Goal: Task Accomplishment & Management: Manage account settings

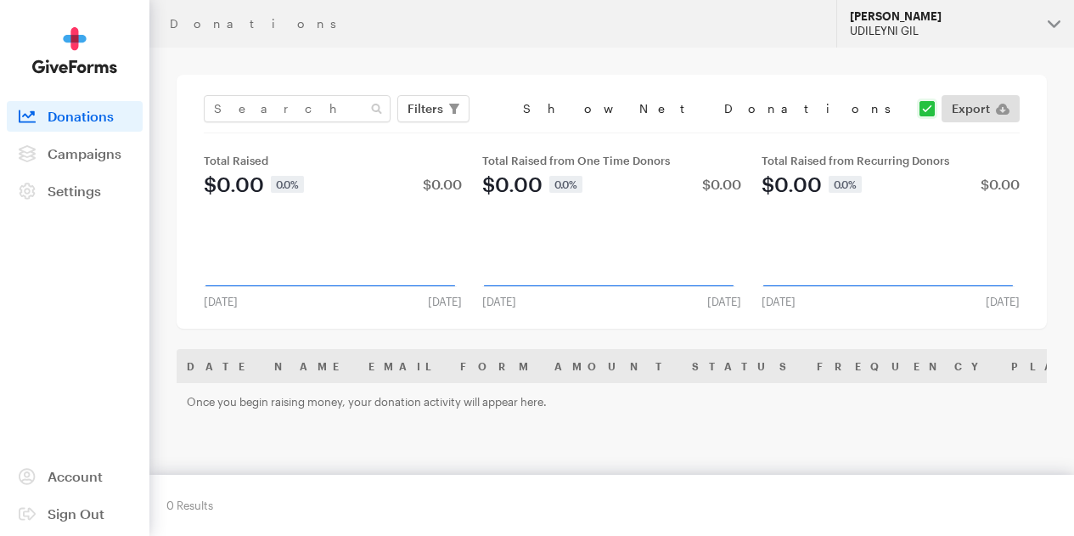
click at [903, 25] on div "UDILEYNI GIL" at bounding box center [942, 31] width 184 height 14
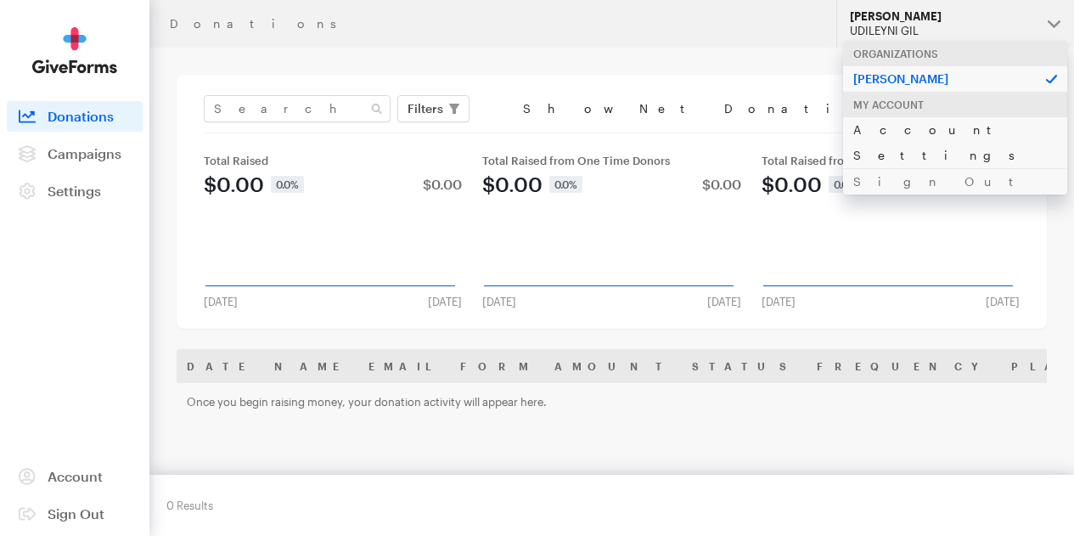
click at [924, 117] on link "Account Settings" at bounding box center [955, 142] width 224 height 52
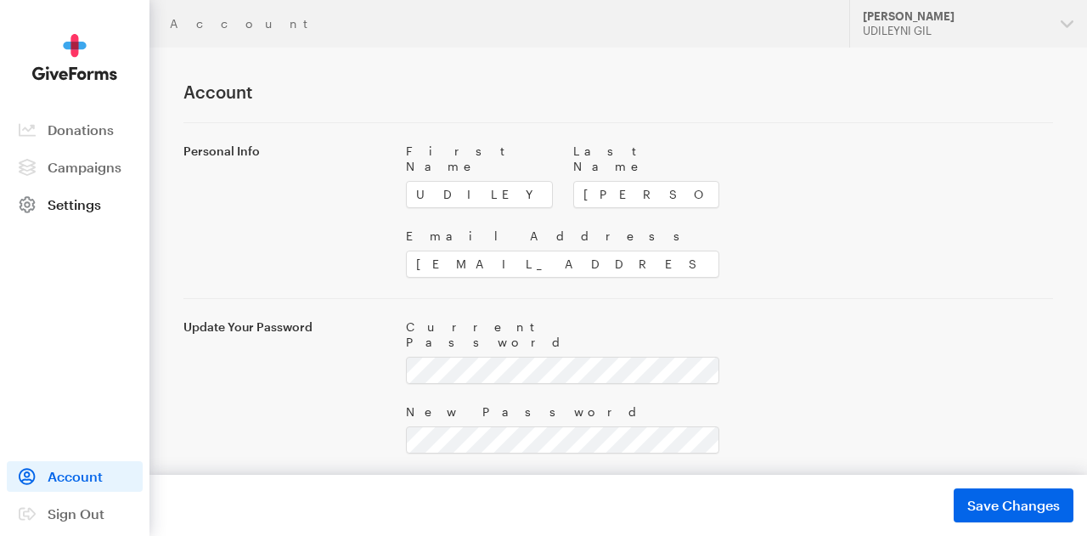
click at [70, 205] on span "Settings" at bounding box center [74, 204] width 53 height 16
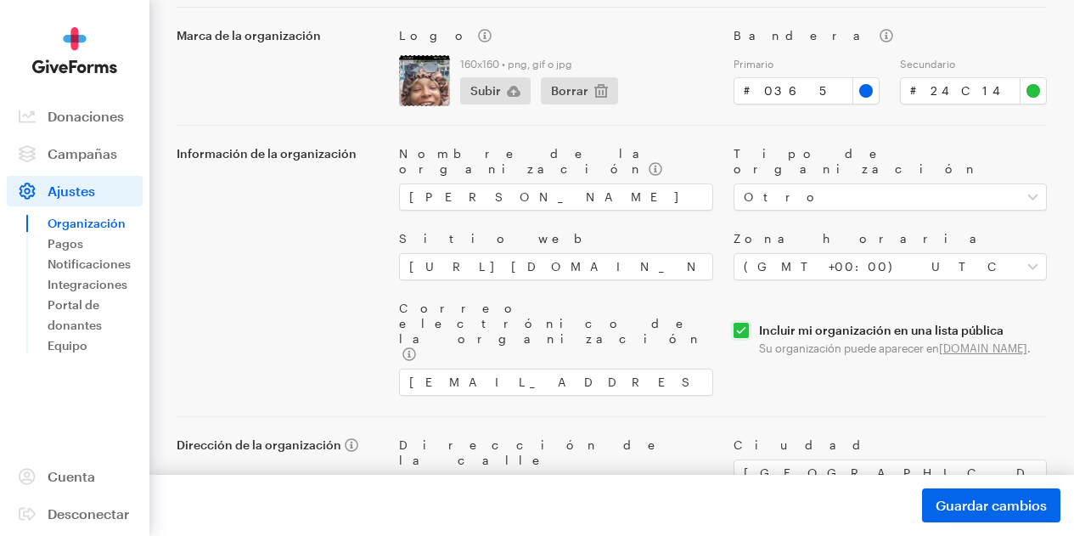
scroll to position [219, 0]
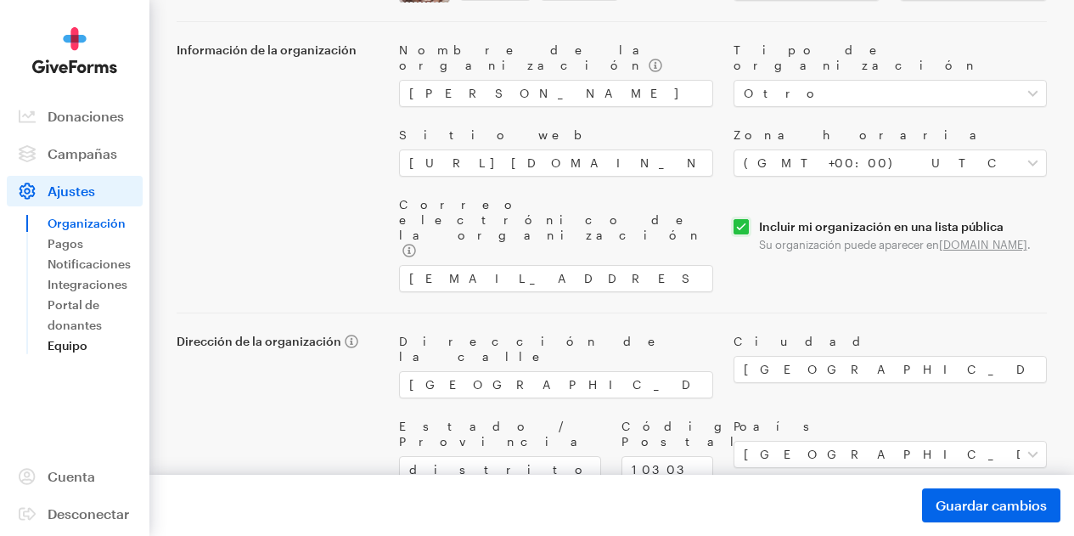
click at [70, 352] on font "Equipo" at bounding box center [68, 345] width 40 height 14
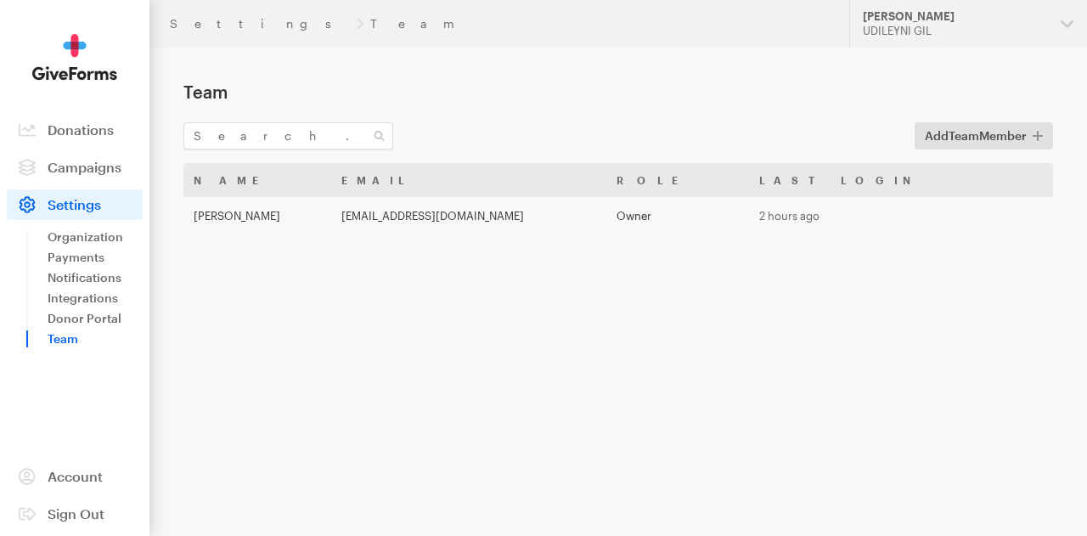
click at [96, 331] on link "Team" at bounding box center [95, 339] width 95 height 20
click at [99, 316] on link "Donor Portal" at bounding box center [95, 318] width 95 height 20
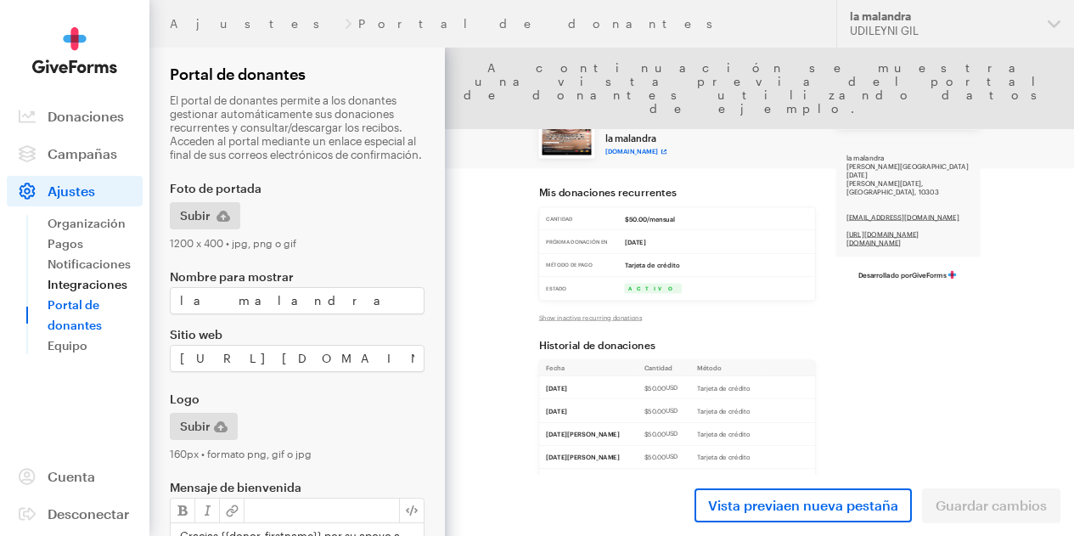
click at [88, 291] on font "Integraciones" at bounding box center [88, 284] width 80 height 14
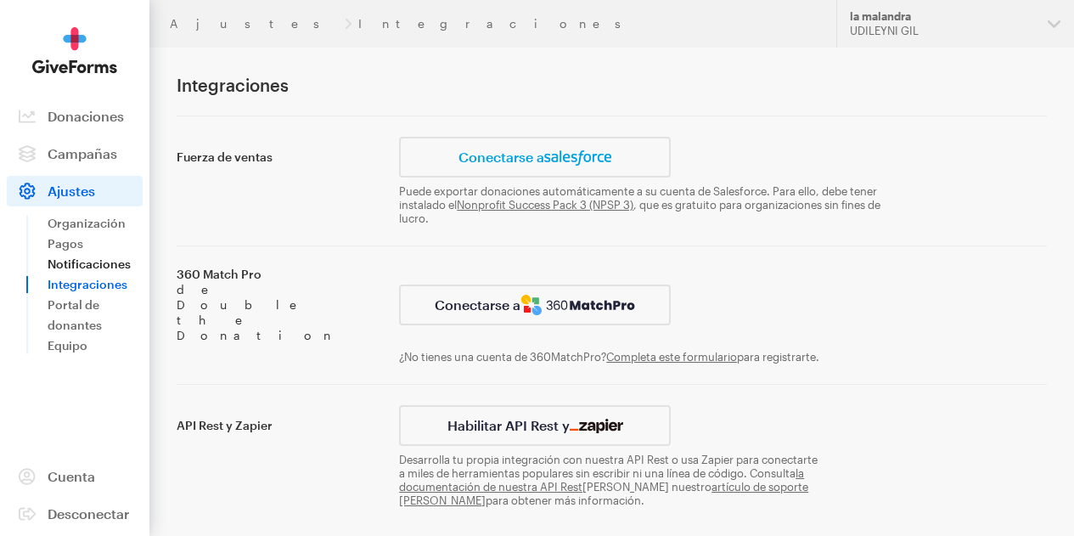
click at [81, 271] on font "Notificaciones" at bounding box center [89, 263] width 83 height 14
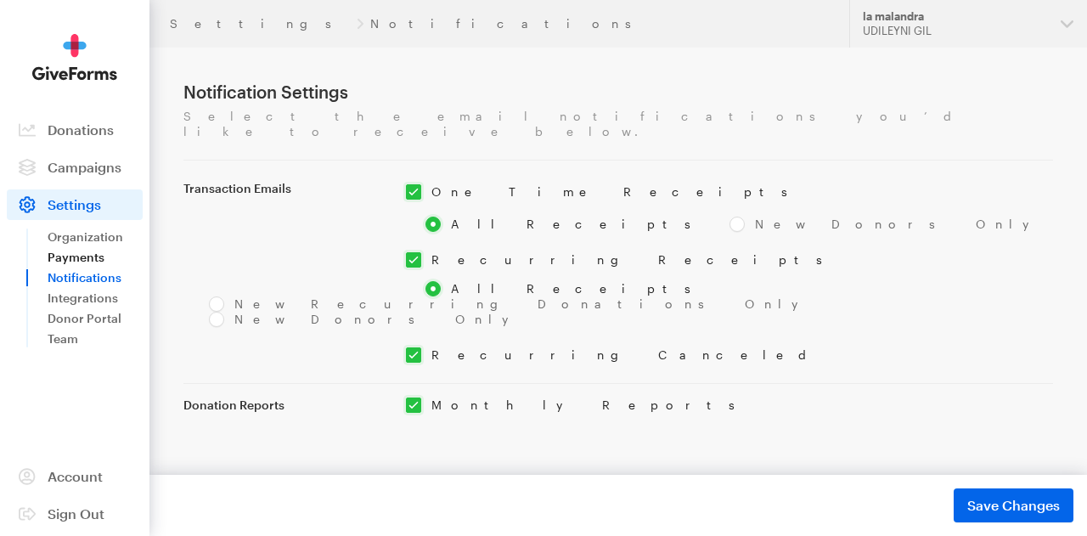
click at [81, 255] on link "Payments" at bounding box center [95, 257] width 95 height 20
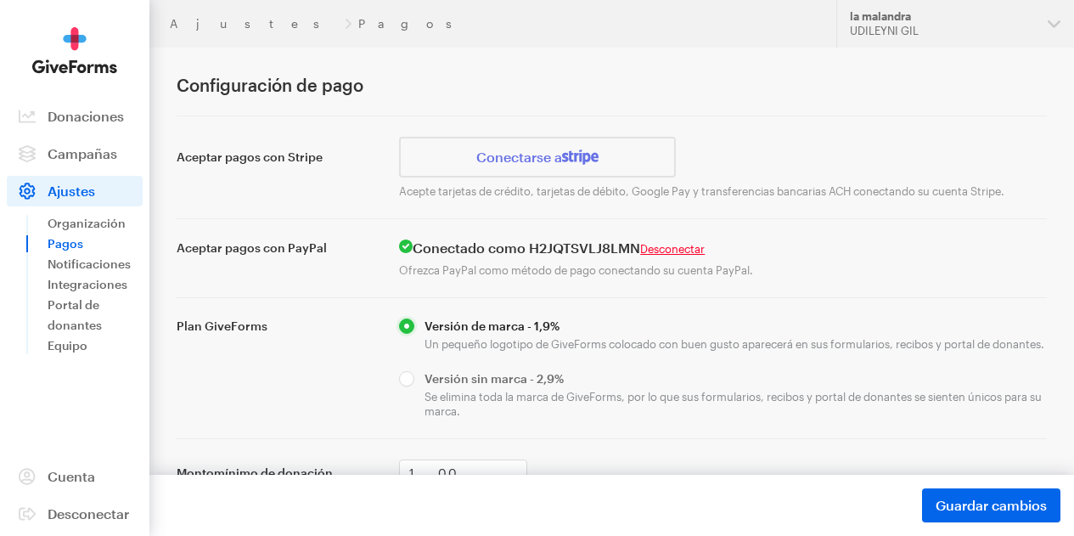
click at [75, 254] on link "Pagos" at bounding box center [95, 243] width 95 height 20
click at [84, 230] on font "Organización" at bounding box center [87, 223] width 78 height 14
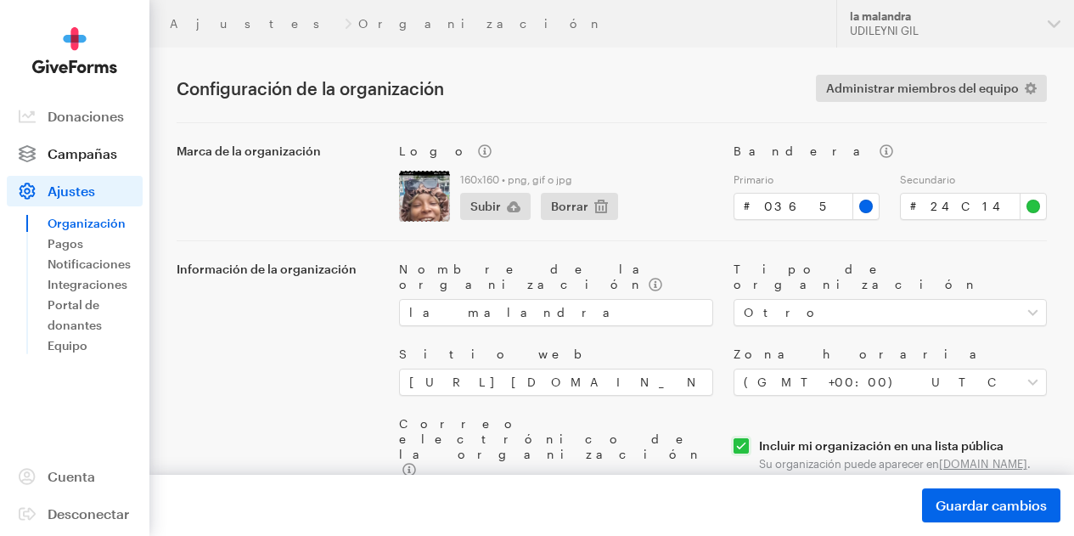
click at [93, 161] on font "Campañas" at bounding box center [83, 153] width 70 height 16
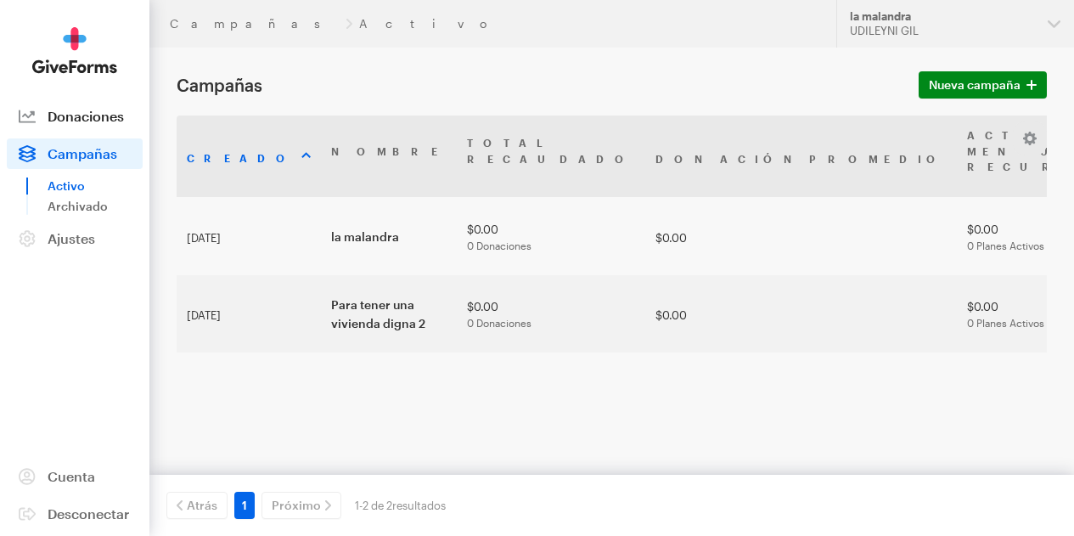
click at [81, 122] on font "Donaciones" at bounding box center [86, 116] width 76 height 16
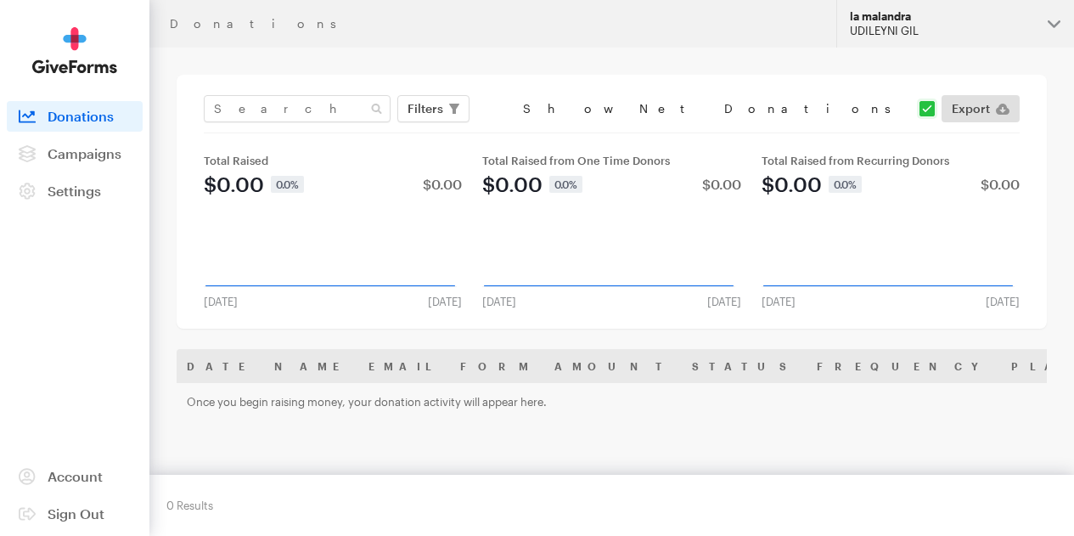
click at [1042, 6] on button "[PERSON_NAME] UDILEYNI GIL" at bounding box center [955, 24] width 238 height 48
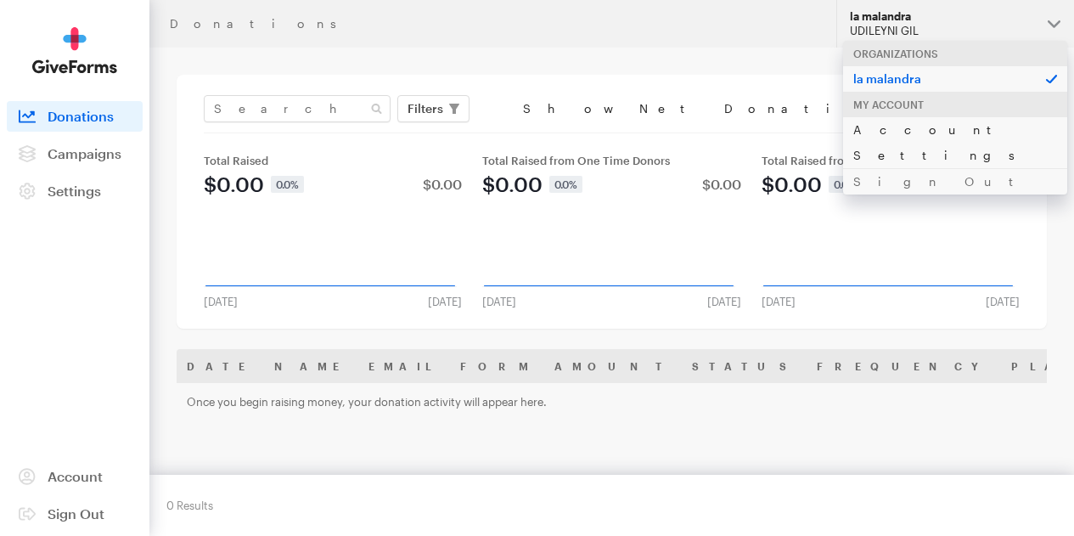
click at [932, 120] on link "Account Settings" at bounding box center [955, 142] width 224 height 52
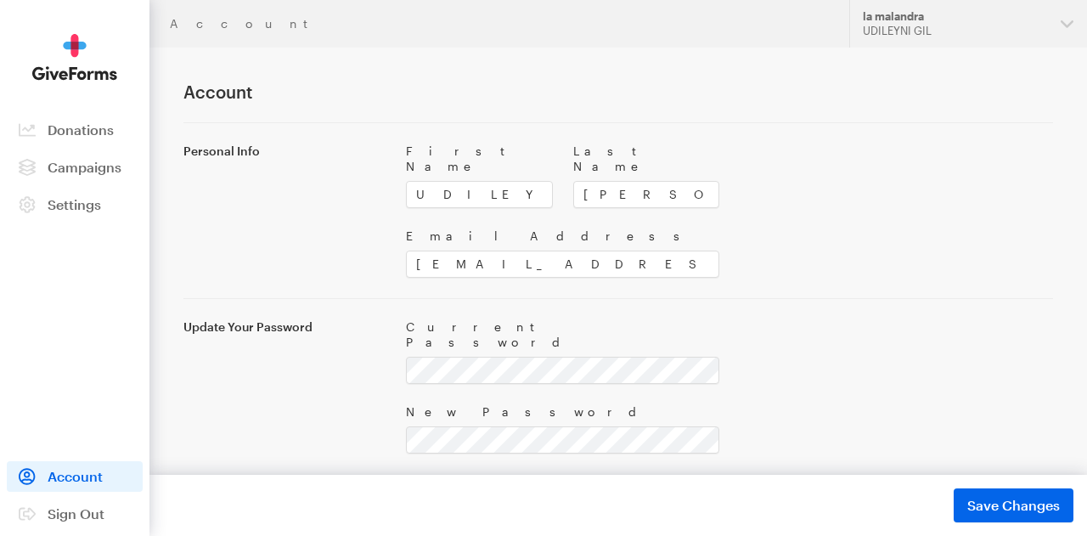
click at [59, 122] on span "Donations" at bounding box center [81, 129] width 66 height 16
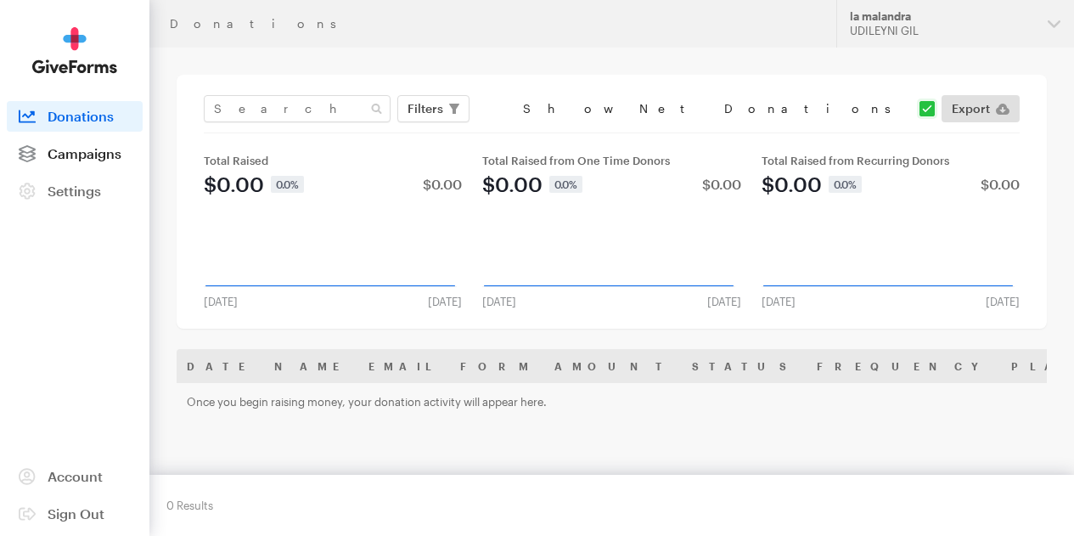
click at [97, 161] on span "Campaigns" at bounding box center [85, 153] width 74 height 16
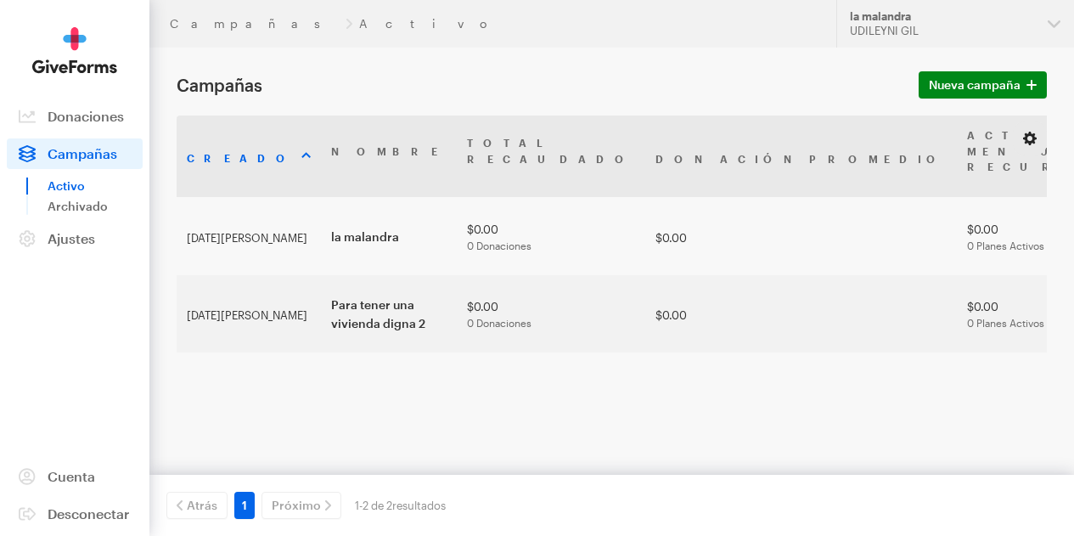
click at [1019, 148] on button "button" at bounding box center [1029, 138] width 20 height 20
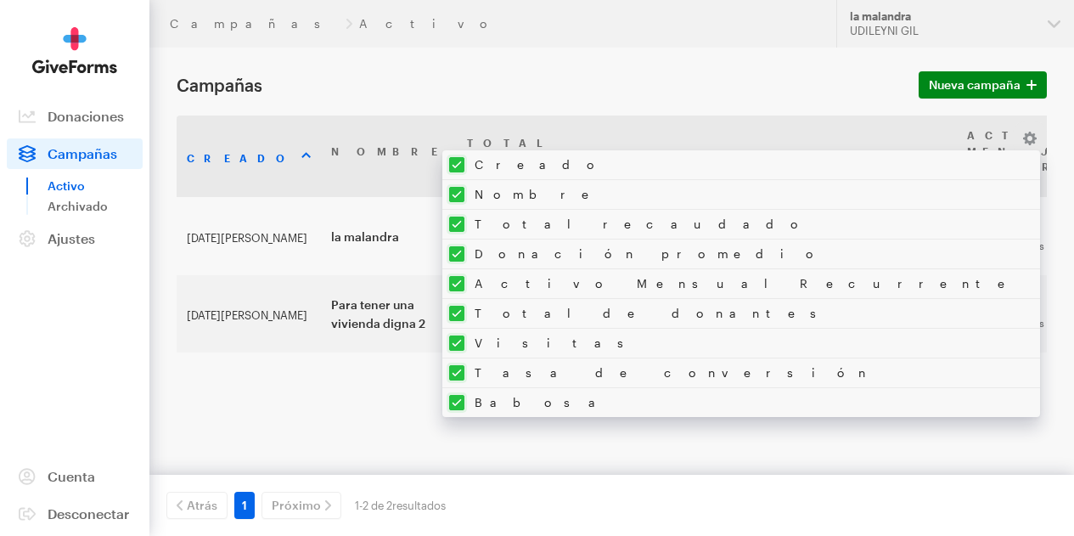
click at [700, 435] on div "Creado Nombre Total recaudado Donación promedio Activo Mensual Recurrente Total…" at bounding box center [612, 285] width 870 height 340
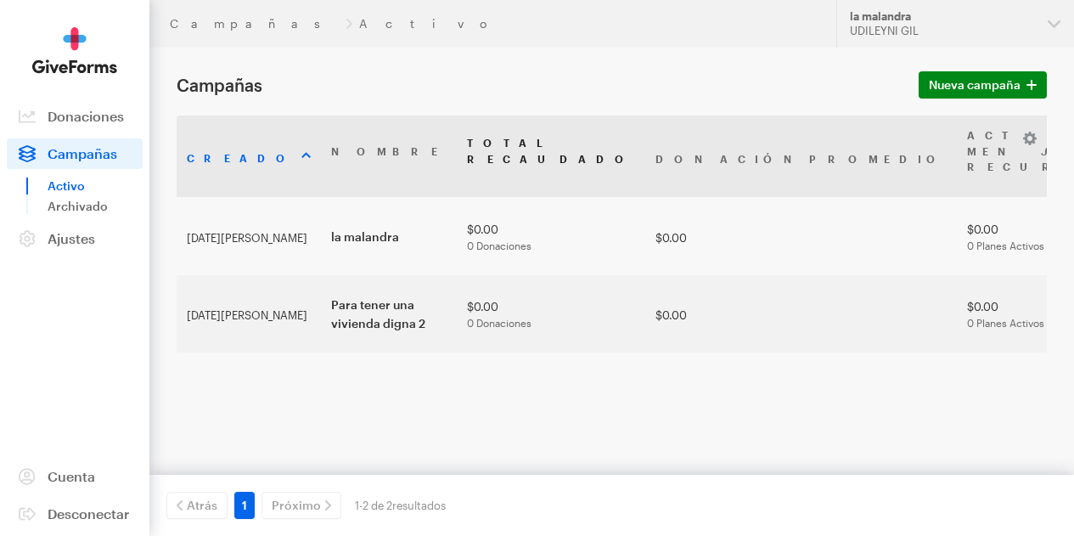
click at [467, 165] on font "recaudado" at bounding box center [551, 159] width 168 height 12
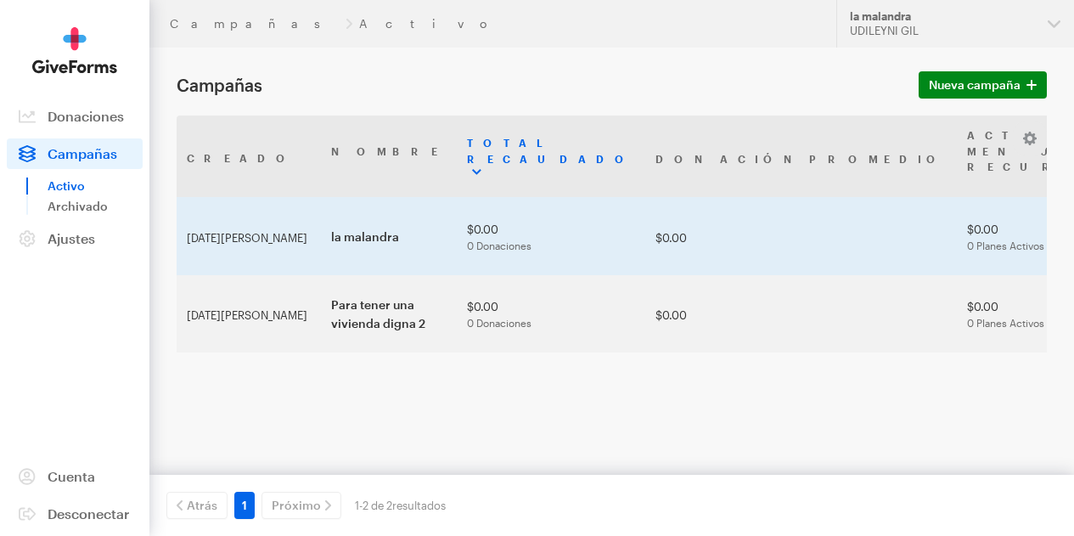
click at [467, 251] on font "0 Donaciones" at bounding box center [499, 245] width 65 height 12
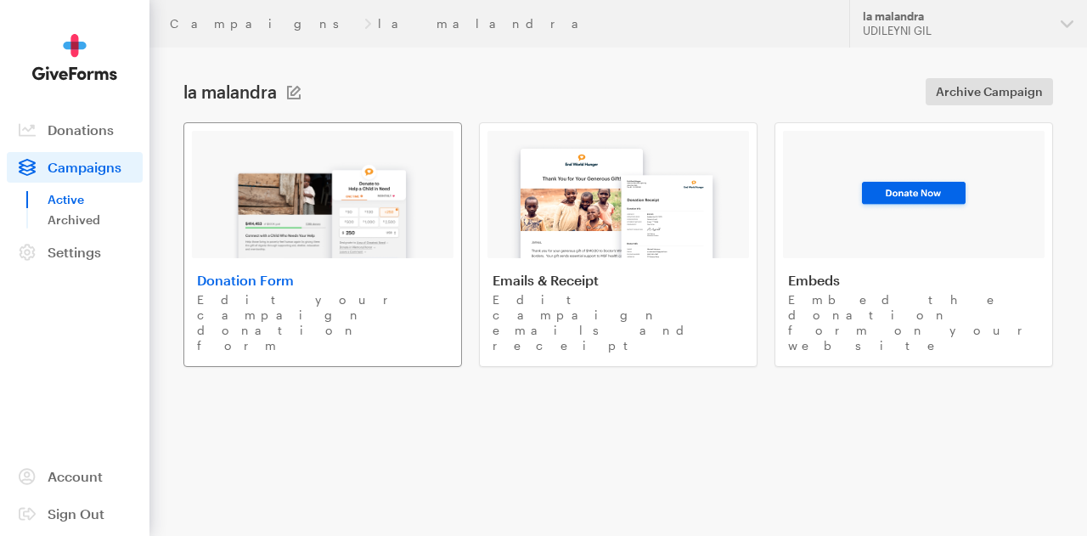
click at [388, 292] on p "Edit your campaign donation form" at bounding box center [322, 322] width 251 height 61
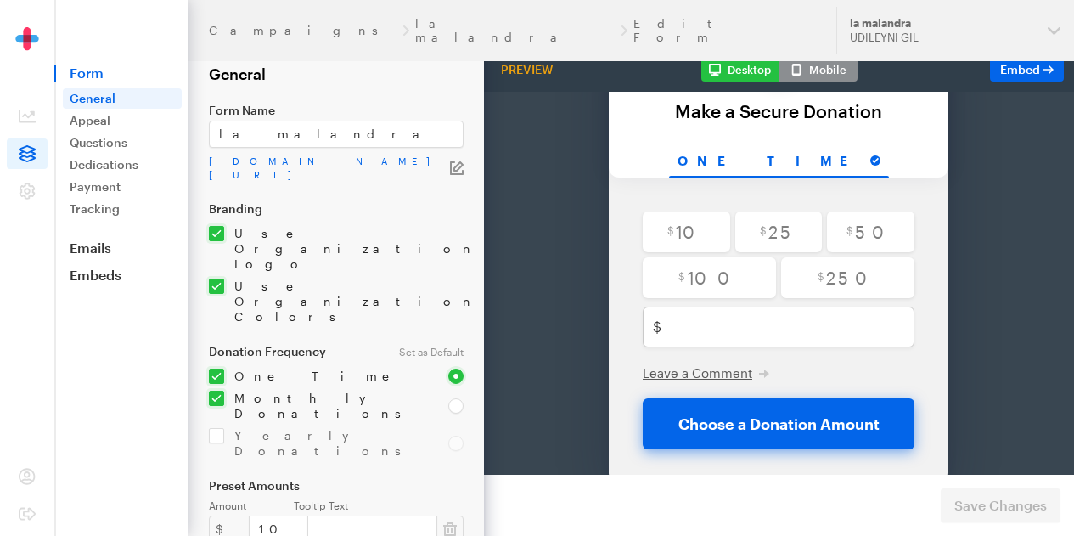
scroll to position [205, 0]
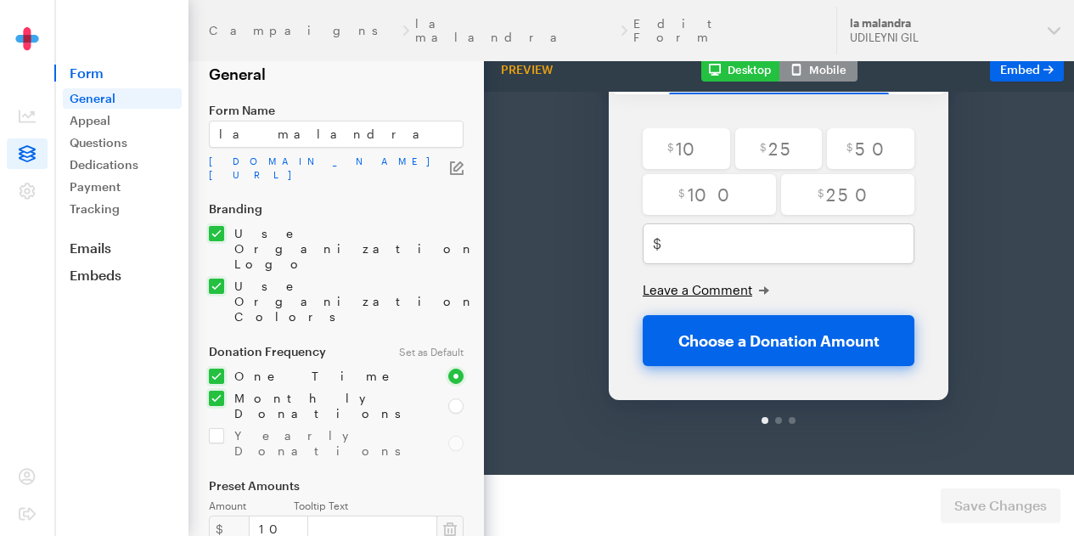
click at [705, 238] on span "Leave a Comment" at bounding box center [698, 245] width 110 height 15
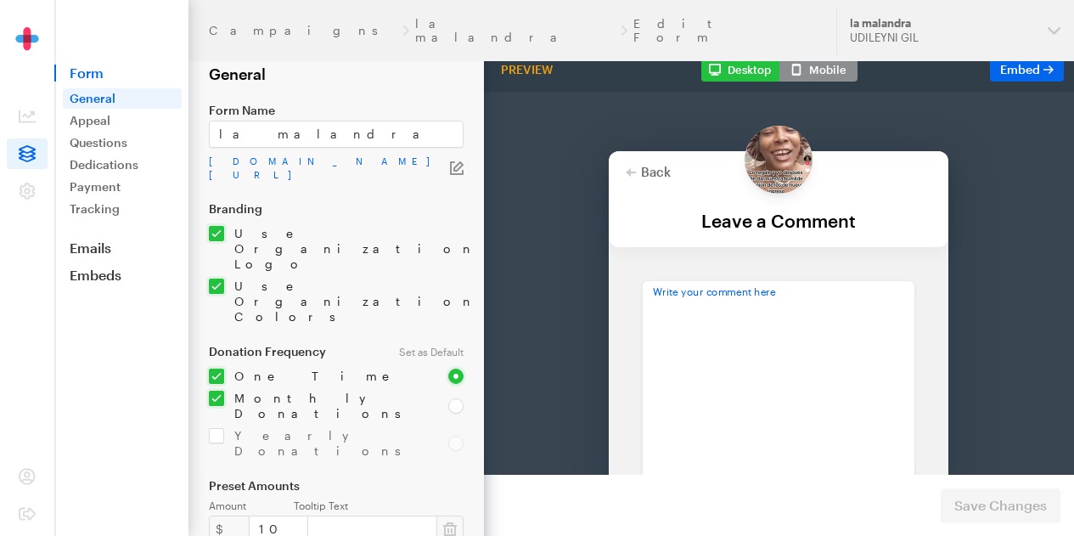
click at [772, 318] on textarea at bounding box center [779, 359] width 272 height 245
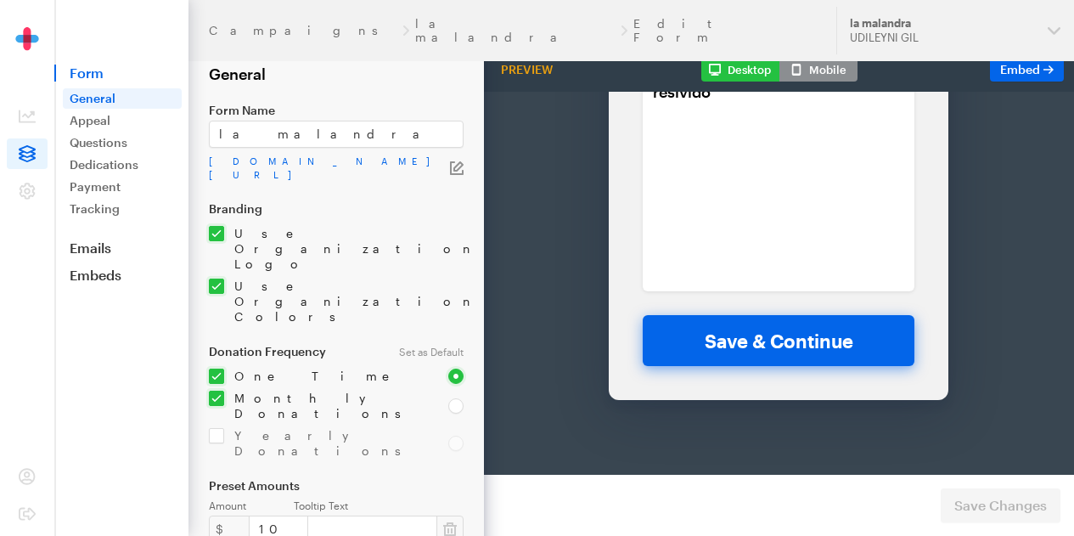
scroll to position [248, 0]
type textarea "donde estan los fondos k eh resivido"
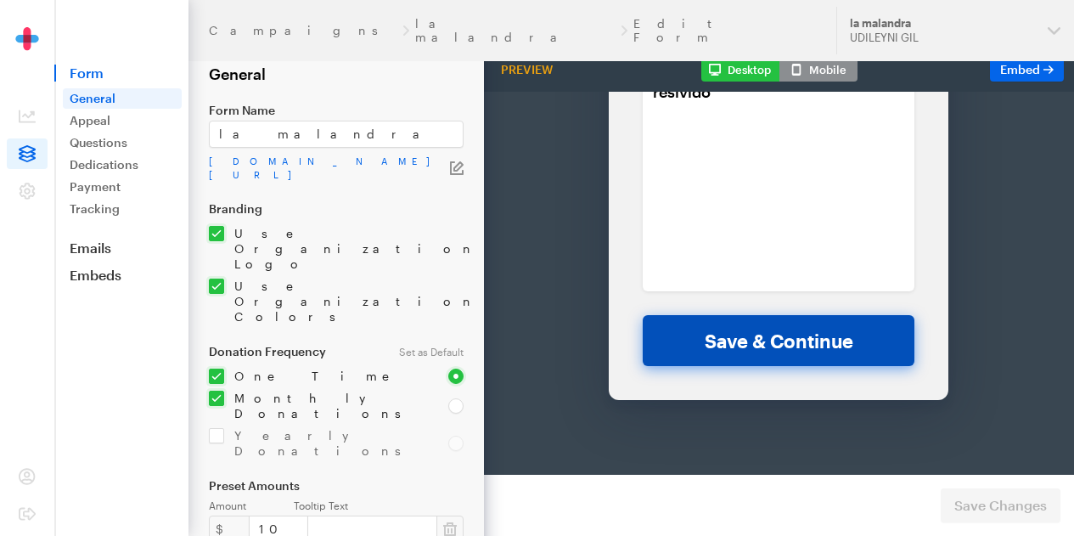
click at [834, 293] on button "Save & Continue" at bounding box center [779, 296] width 272 height 51
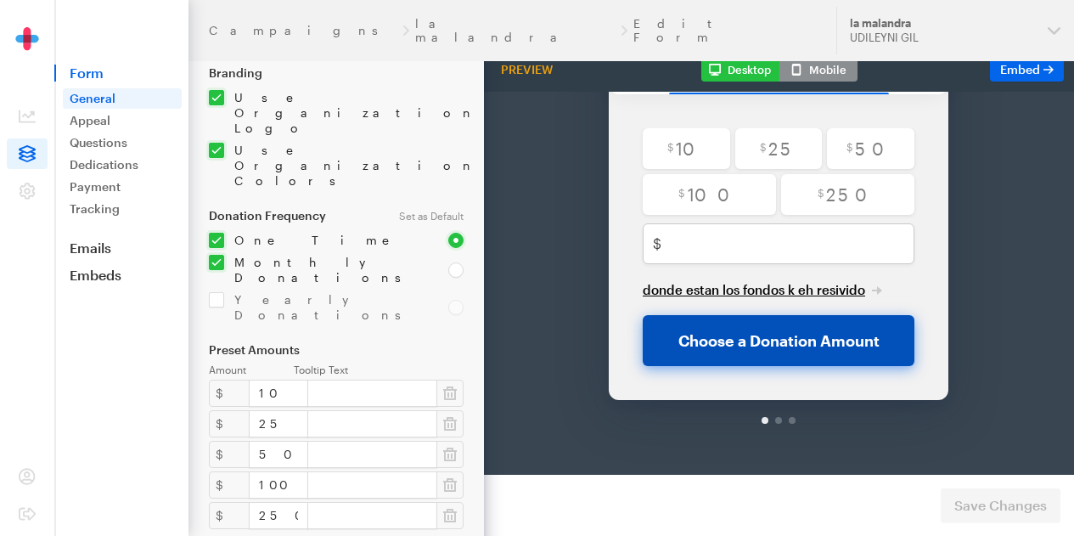
scroll to position [392, 0]
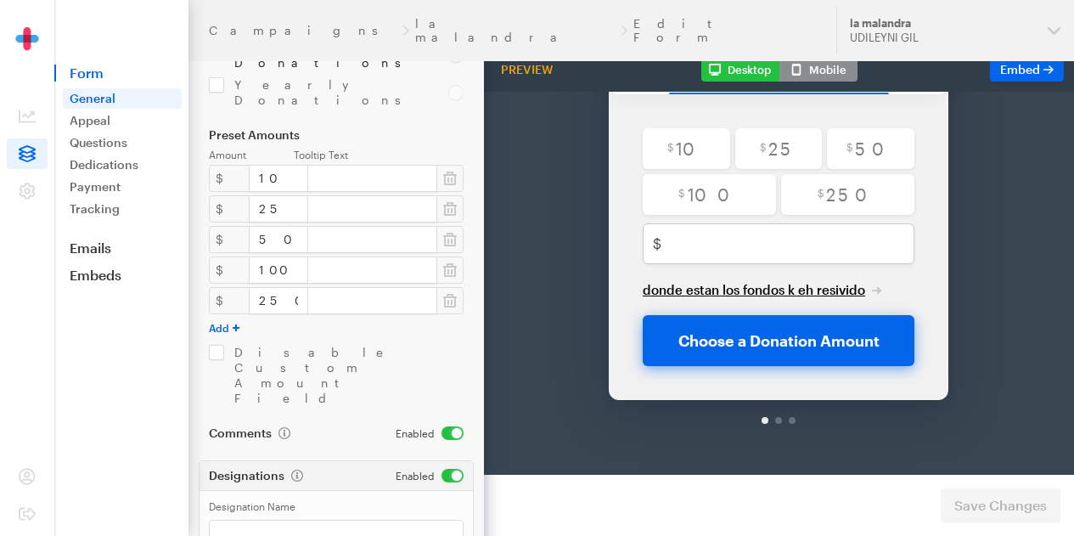
scroll to position [347, 0]
click at [114, 271] on link "Embeds" at bounding box center [121, 275] width 134 height 17
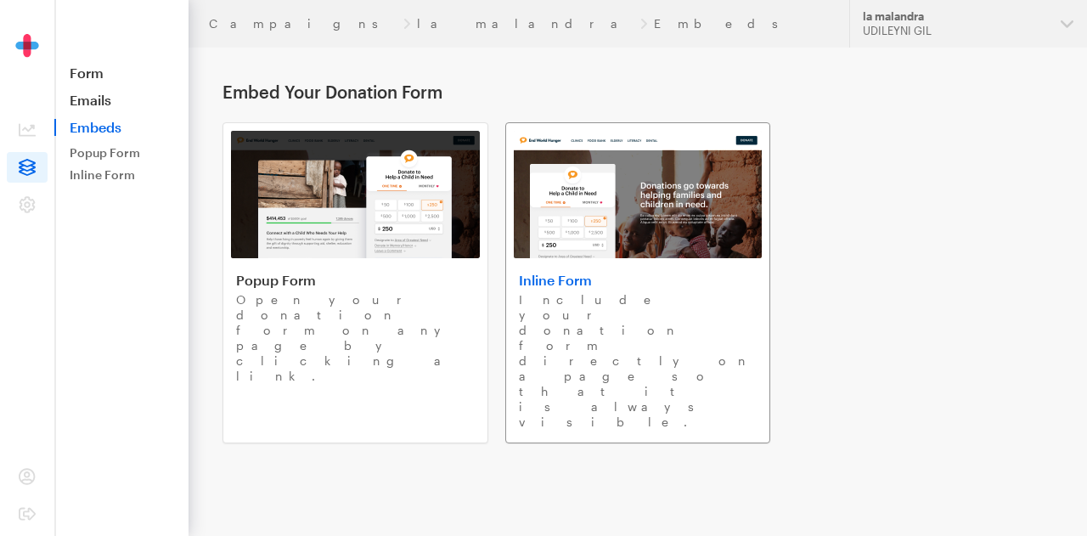
click at [648, 293] on p "Include your donation form directly on a page so that it is always visible." at bounding box center [638, 361] width 239 height 138
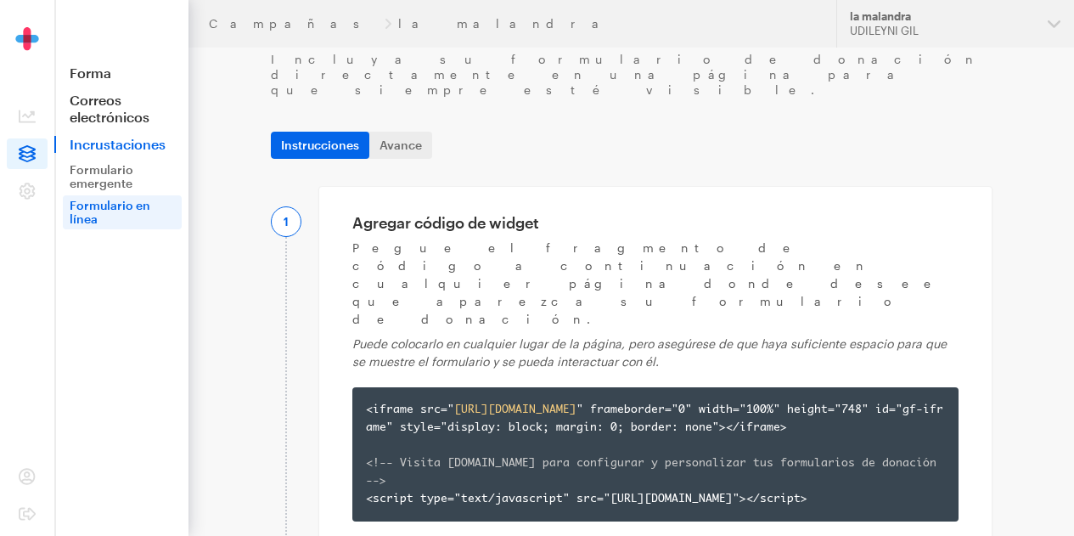
scroll to position [66, 0]
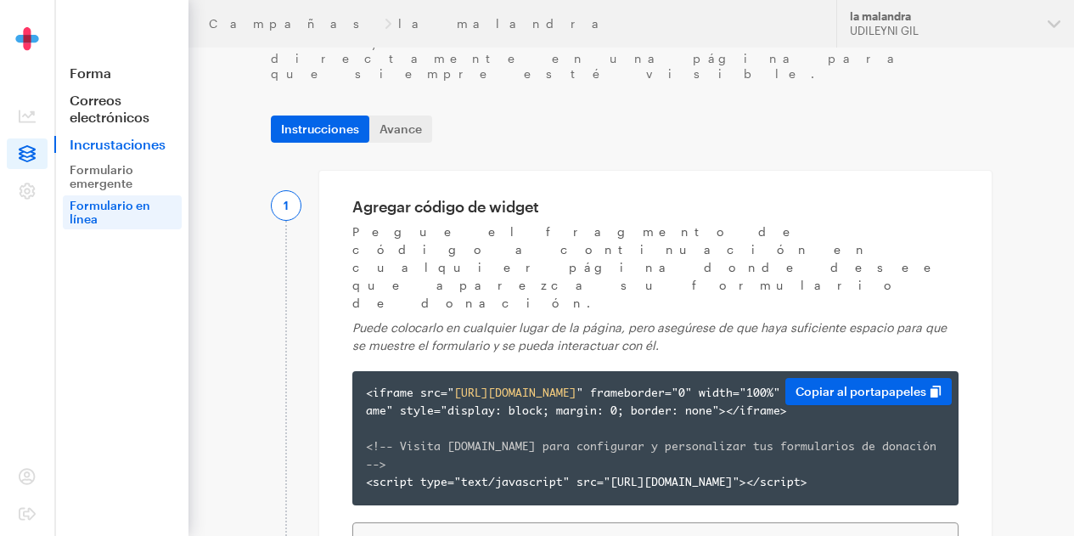
click at [637, 385] on div "<iframe src=" https://app.giveforms.com/forms/lamalandra/default-giveform-1 " f…" at bounding box center [655, 438] width 579 height 107
click at [849, 378] on button "Copiar al portapapeles" at bounding box center [868, 391] width 166 height 27
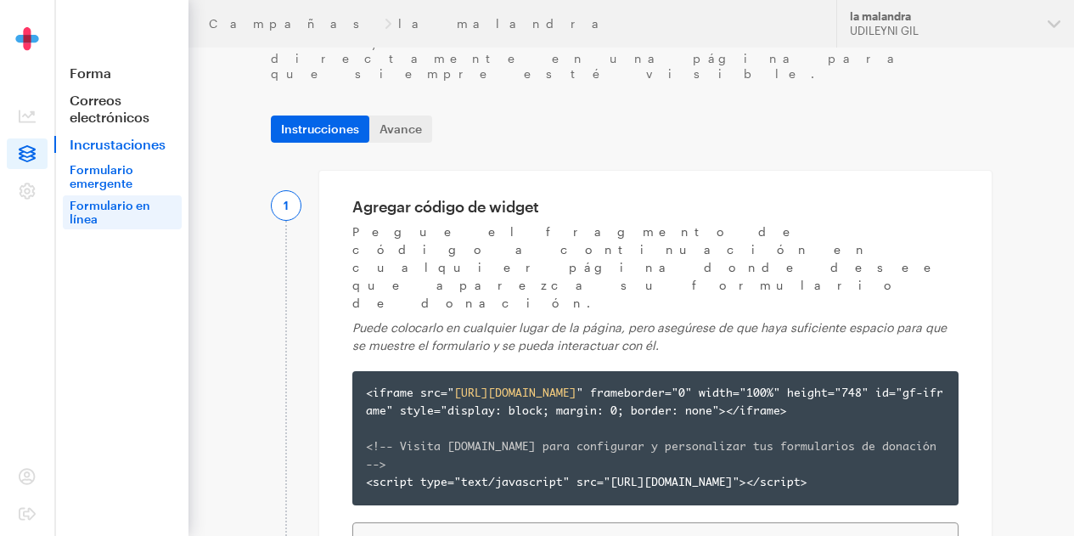
click at [110, 163] on font "Formulario emergente" at bounding box center [102, 176] width 64 height 28
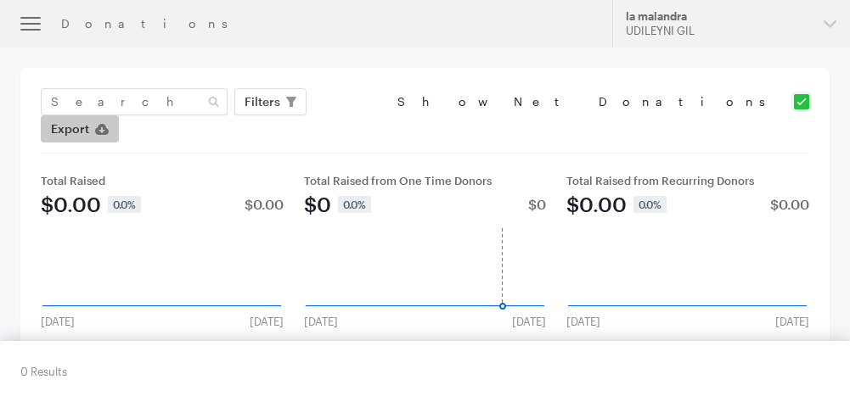
click at [119, 115] on link "Export" at bounding box center [80, 128] width 78 height 27
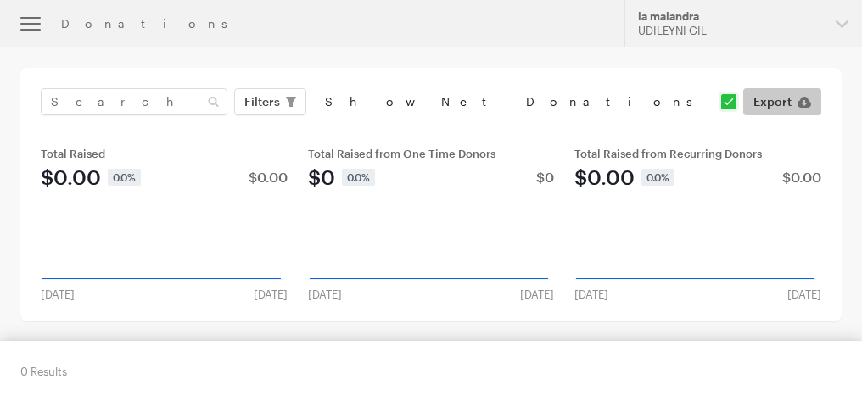
click at [21, 26] on button "button" at bounding box center [30, 24] width 61 height 48
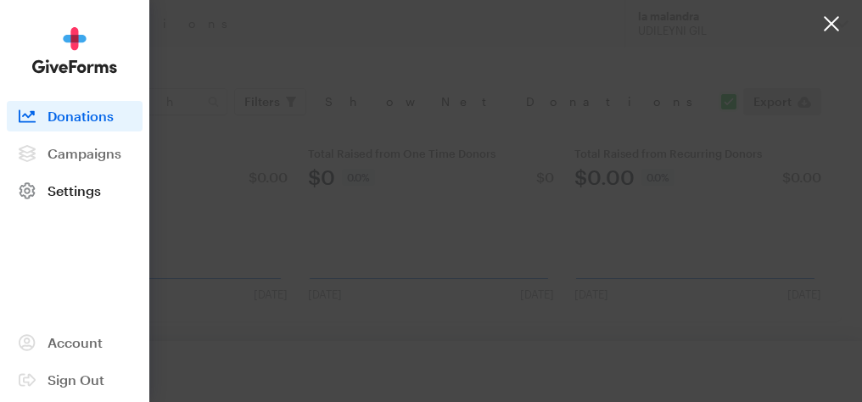
click at [43, 190] on span at bounding box center [27, 191] width 41 height 31
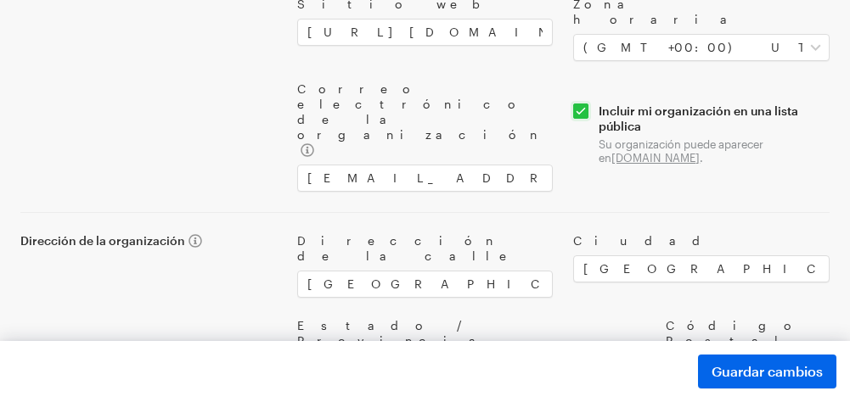
scroll to position [464, 0]
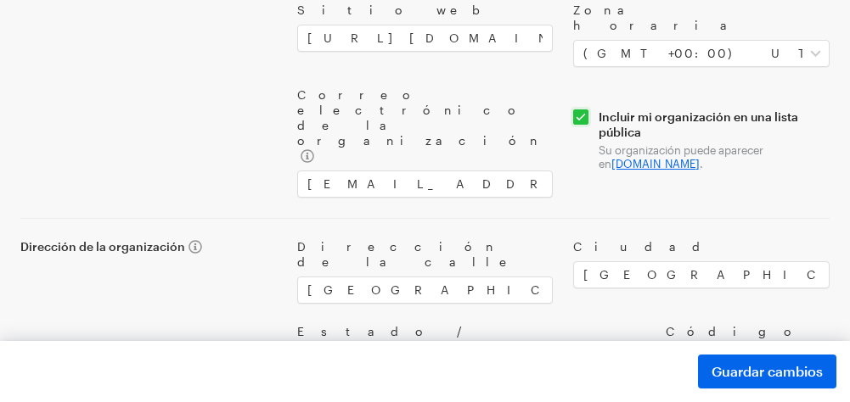
click at [678, 157] on font "www.giveforms.com" at bounding box center [655, 164] width 88 height 14
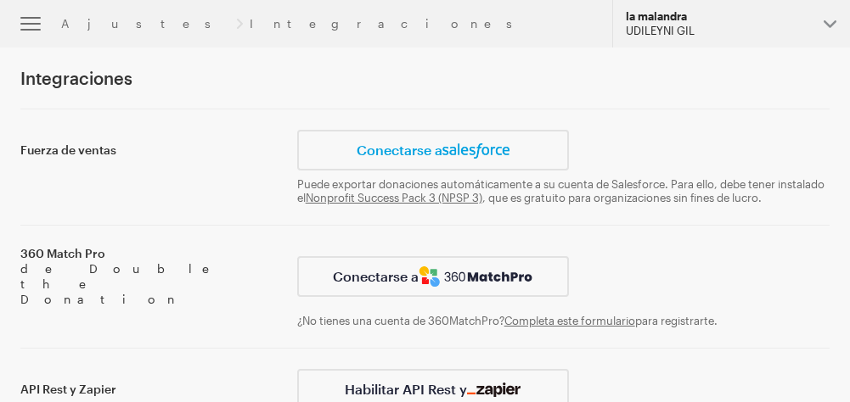
click at [665, 20] on font "la malandra" at bounding box center [656, 16] width 61 height 14
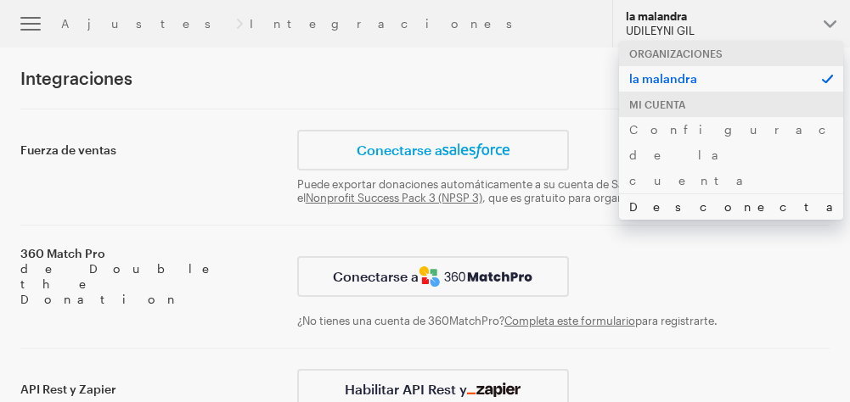
click at [682, 199] on font "Desconectar" at bounding box center [749, 206] width 241 height 14
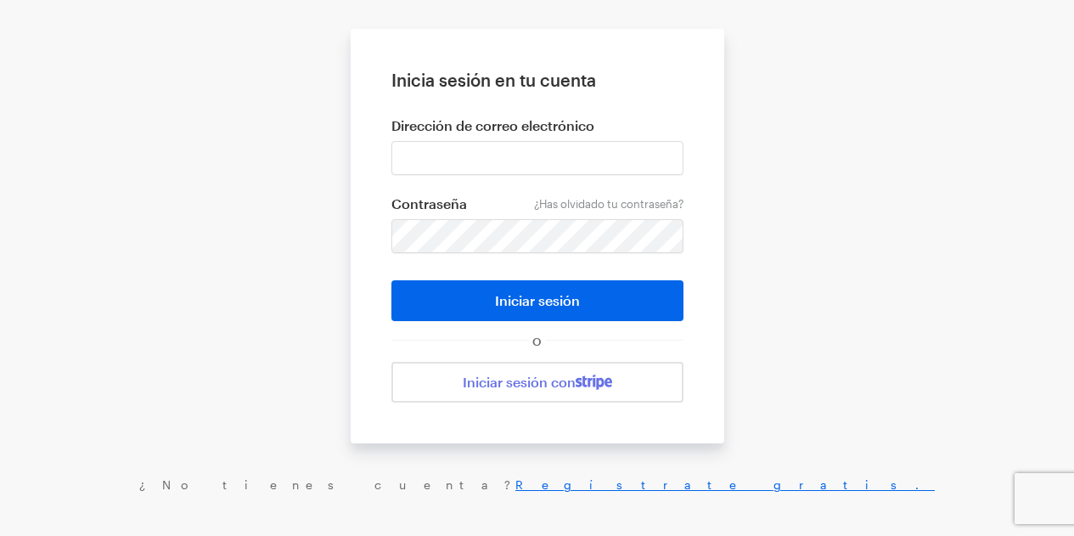
scroll to position [159, 0]
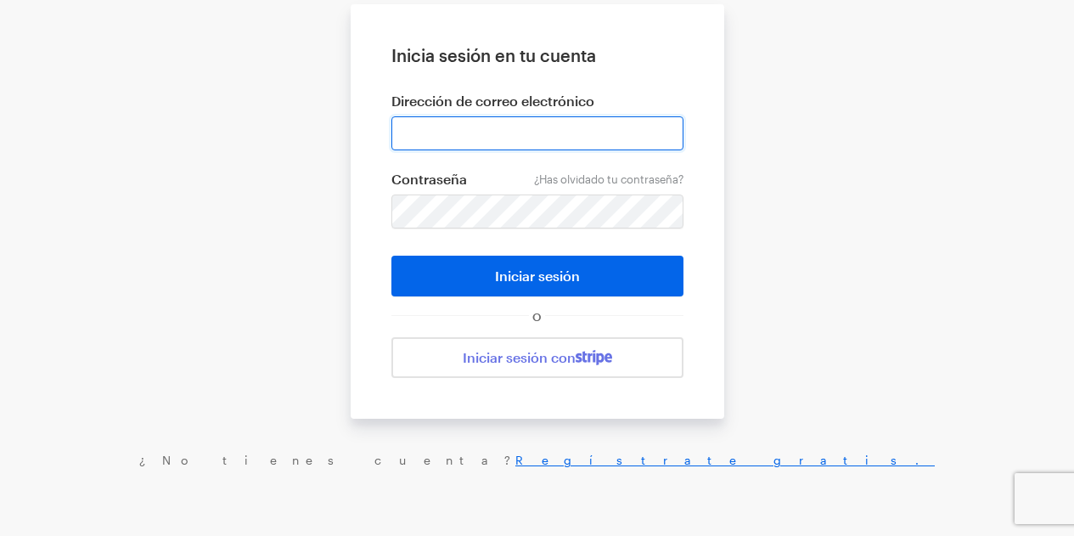
type input "udileynireyes@gmail.com"
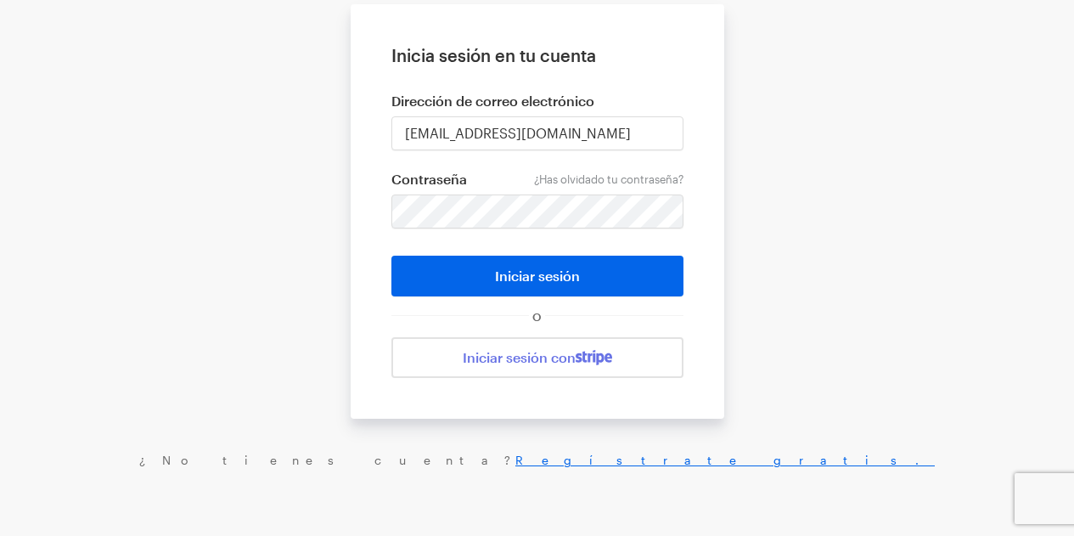
click at [615, 402] on font "Regístrate gratis." at bounding box center [724, 459] width 419 height 14
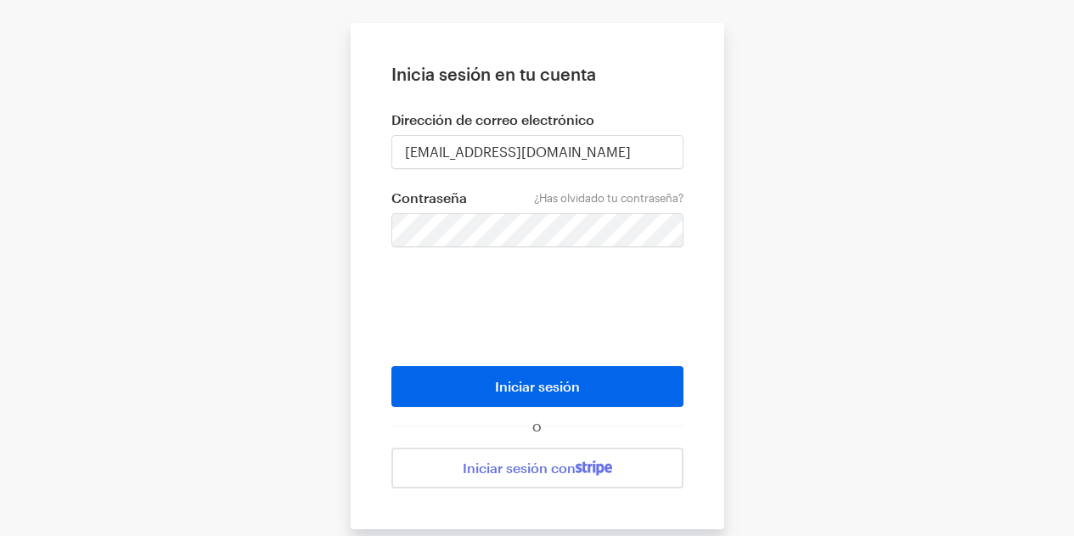
scroll to position [144, 0]
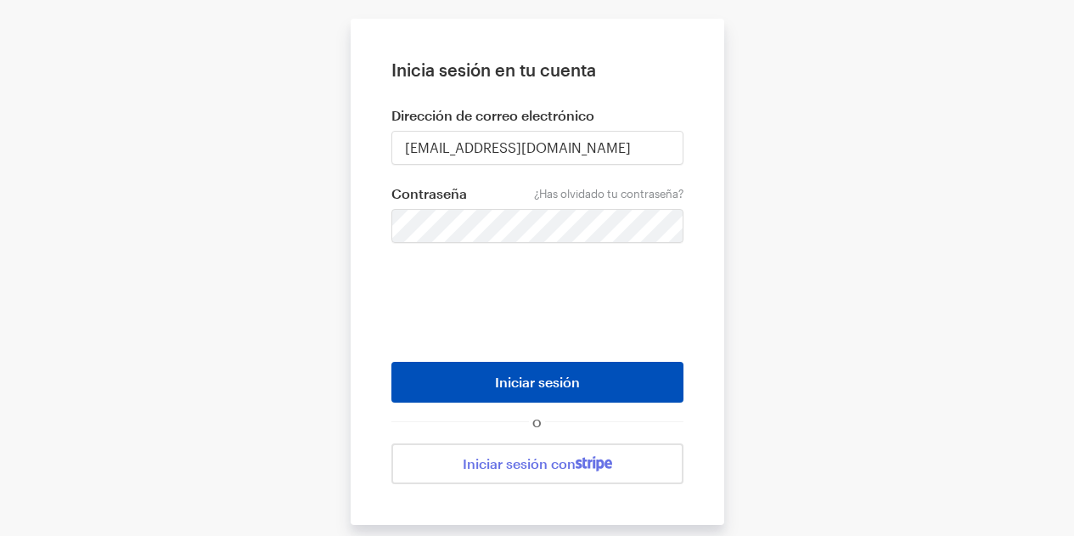
click at [581, 383] on button "Iniciar sesión" at bounding box center [537, 382] width 292 height 41
